Goal: Transaction & Acquisition: Purchase product/service

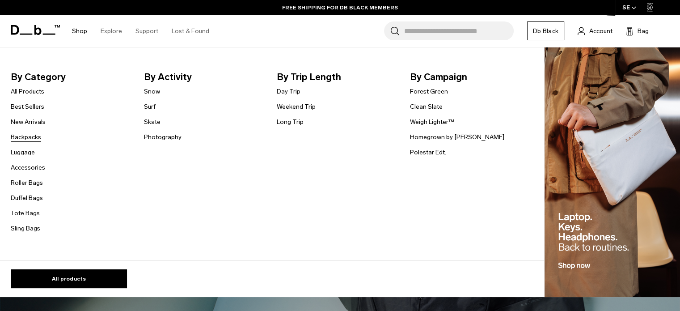
click at [31, 140] on link "Backpacks" at bounding box center [26, 136] width 30 height 9
click at [28, 135] on link "Backpacks" at bounding box center [26, 136] width 30 height 9
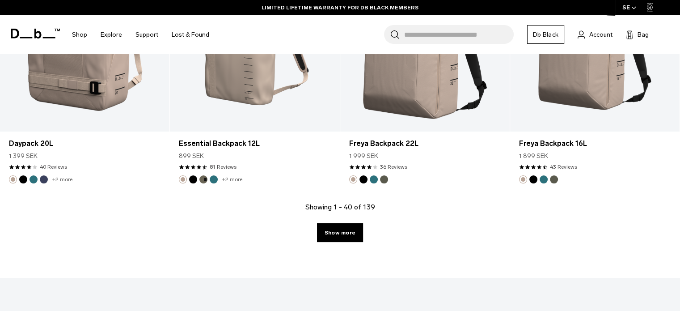
scroll to position [2615, 0]
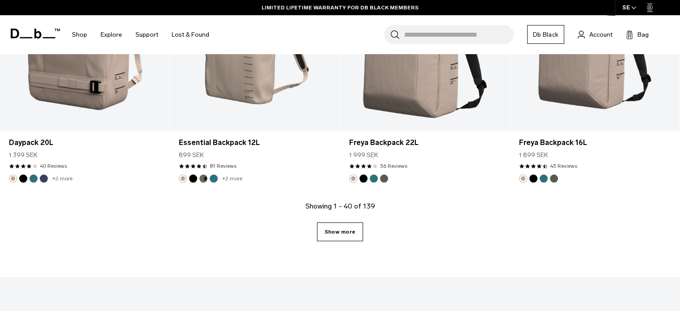
click at [333, 240] on link "Show more" at bounding box center [340, 231] width 46 height 19
click at [333, 233] on link "Show more" at bounding box center [340, 231] width 46 height 19
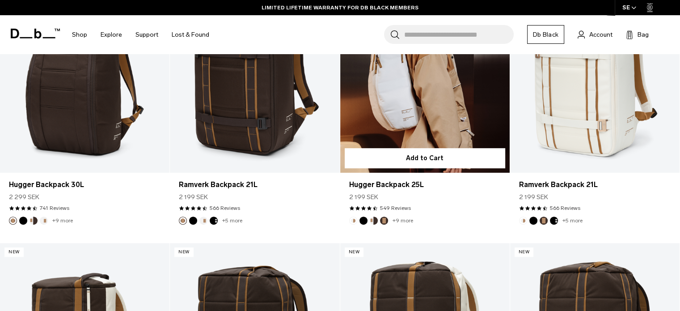
scroll to position [510, 0]
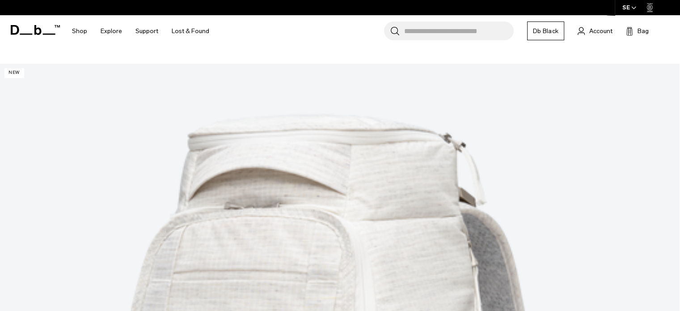
scroll to position [982, 0]
